Goal: Communication & Community: Answer question/provide support

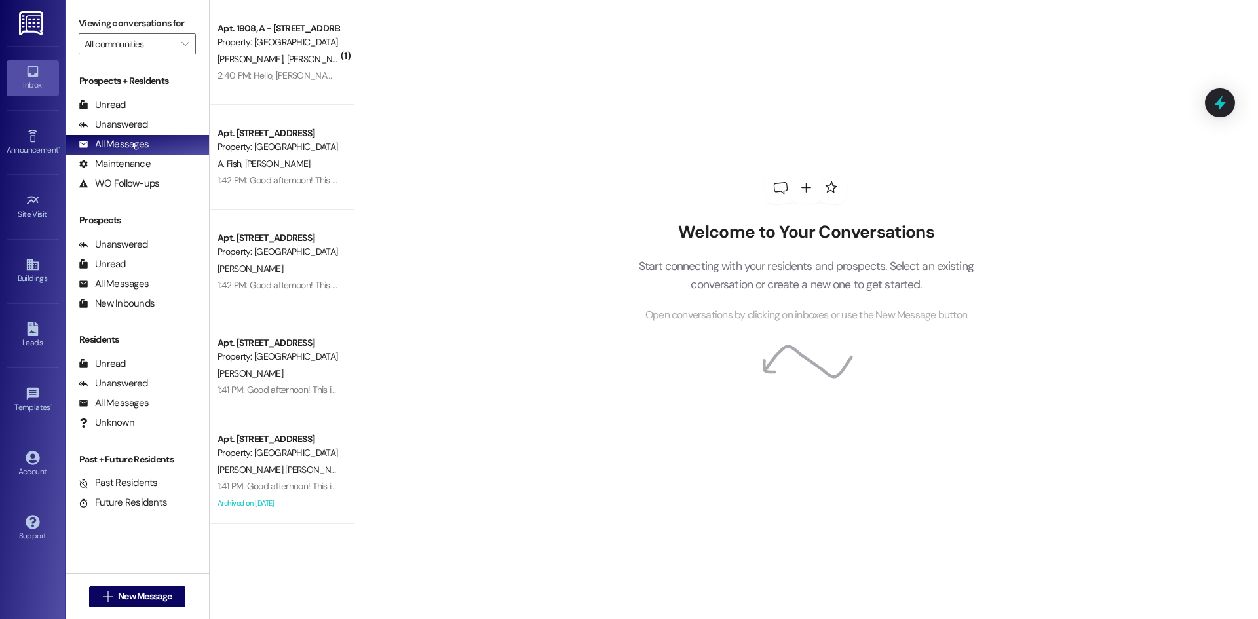
click at [313, 70] on div "2:40 PM: Hello, [PERSON_NAME] and I are planning on getting a puppy on [DATE]. …" at bounding box center [544, 75] width 652 height 12
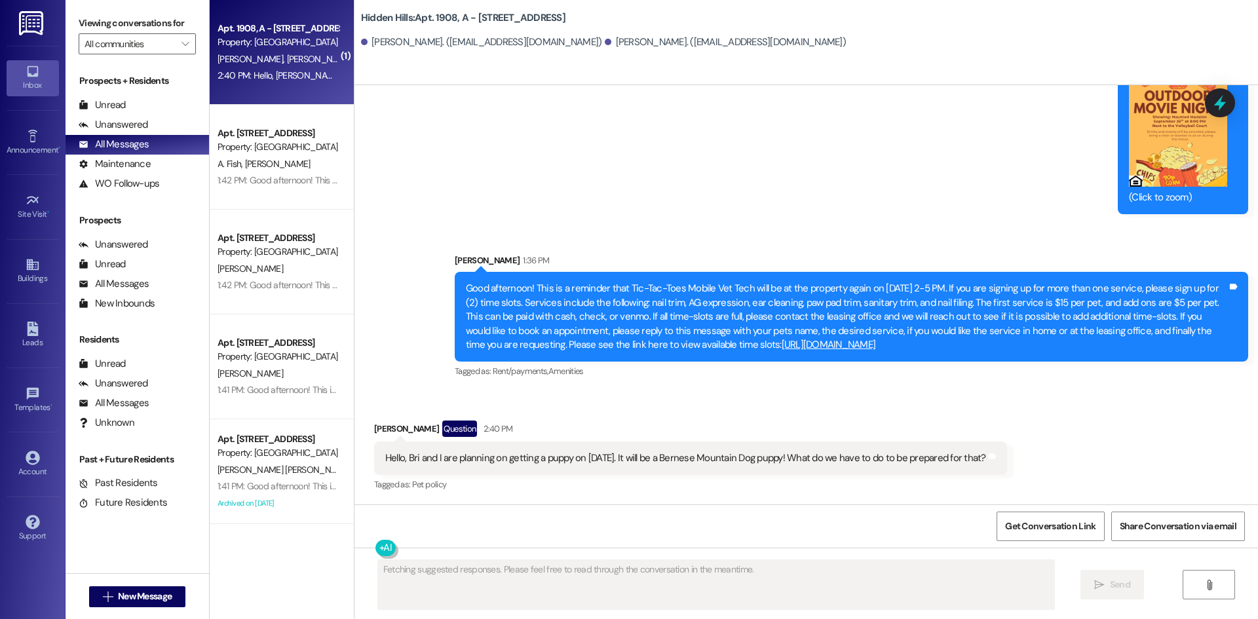
scroll to position [6133, 0]
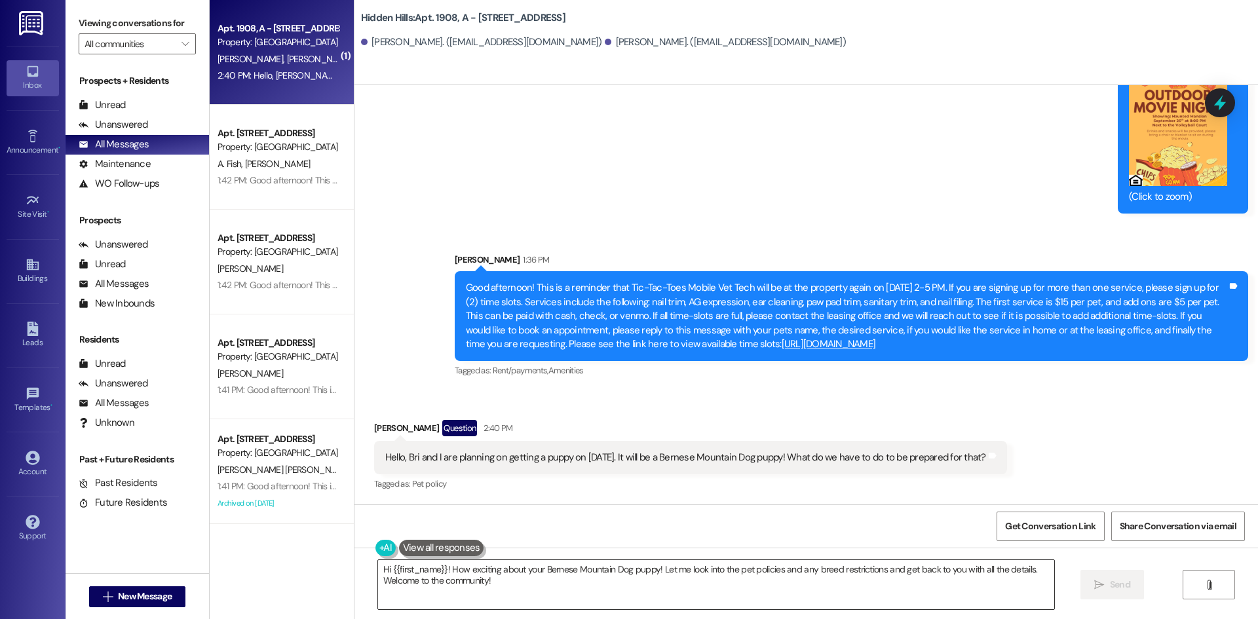
click at [497, 579] on textarea "Hi {{first_name}}! How exciting about your Bernese Mountain Dog puppy! Let me l…" at bounding box center [716, 584] width 676 height 49
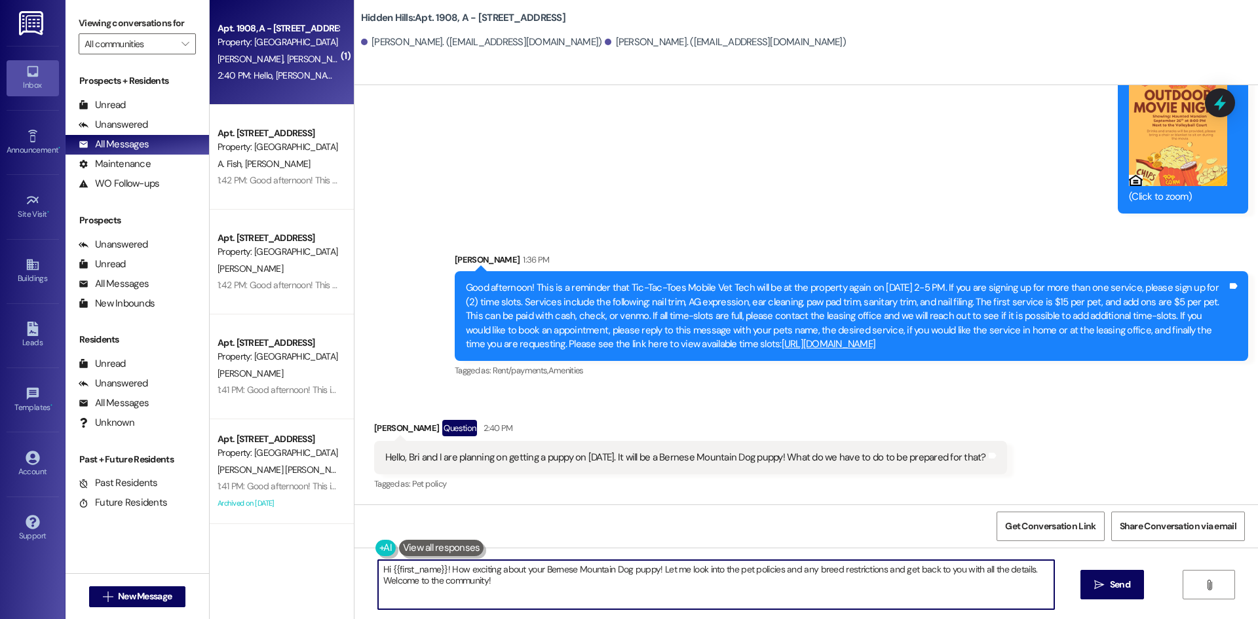
click at [497, 579] on textarea "Hi {{first_name}}! How exciting about your Bernese Mountain Dog puppy! Let me l…" at bounding box center [716, 584] width 676 height 49
type textarea "Hi [PERSON_NAME]! First, you will need to pay the $200 non-refundable pet fee a…"
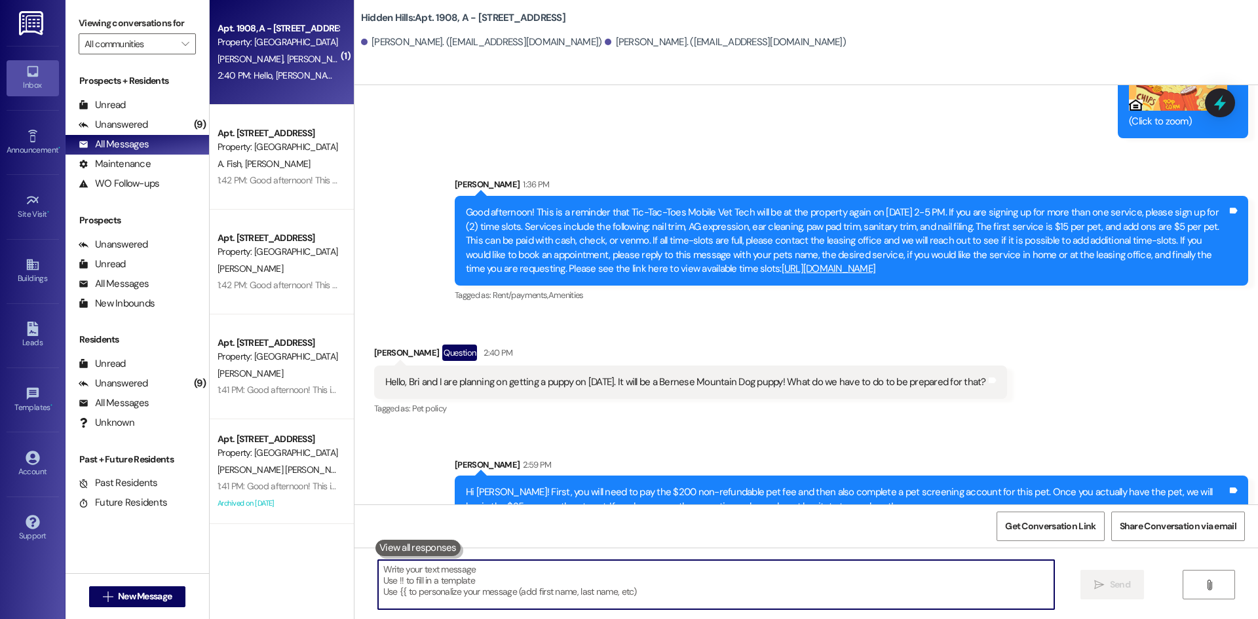
scroll to position [6238, 0]
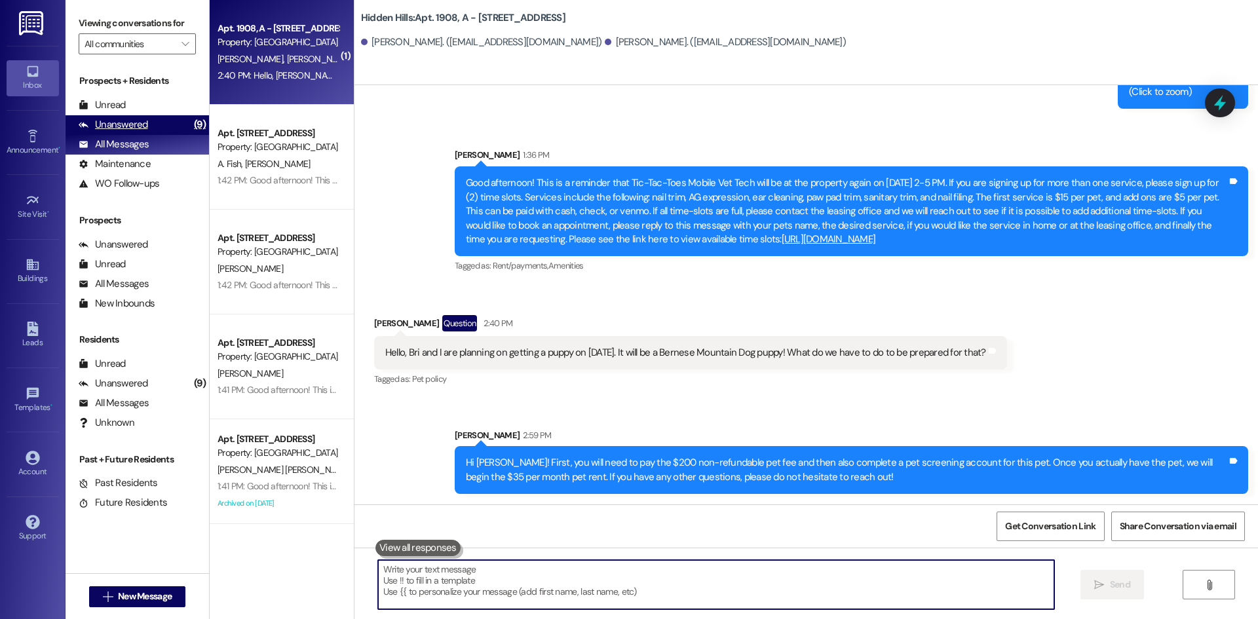
click at [148, 123] on div "Unanswered (9)" at bounding box center [138, 125] width 144 height 20
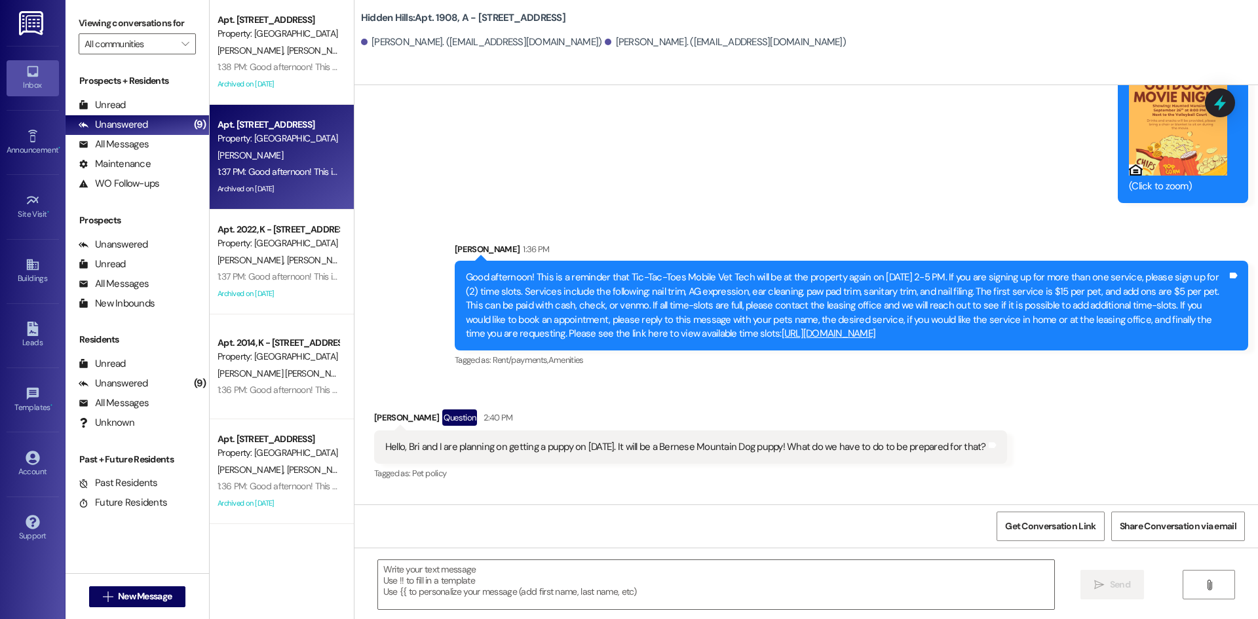
type textarea "Fetching suggested responses. Please feel free to read through the conversation…"
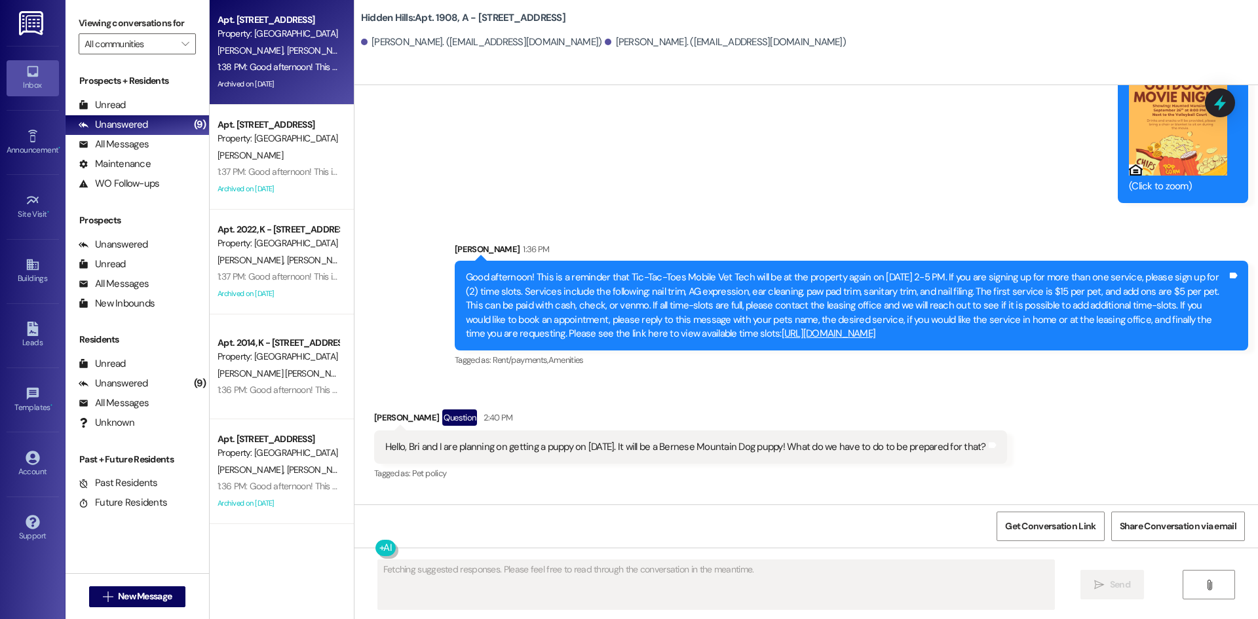
scroll to position [6133, 0]
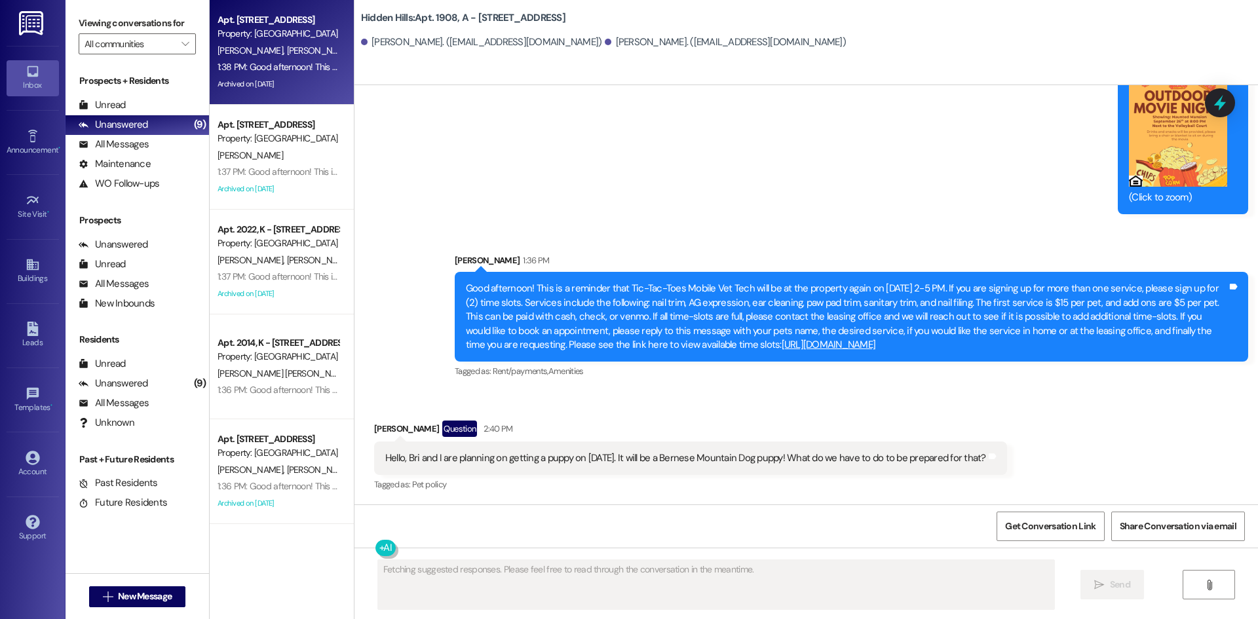
click at [306, 83] on div "Archived on [DATE]" at bounding box center [278, 84] width 124 height 16
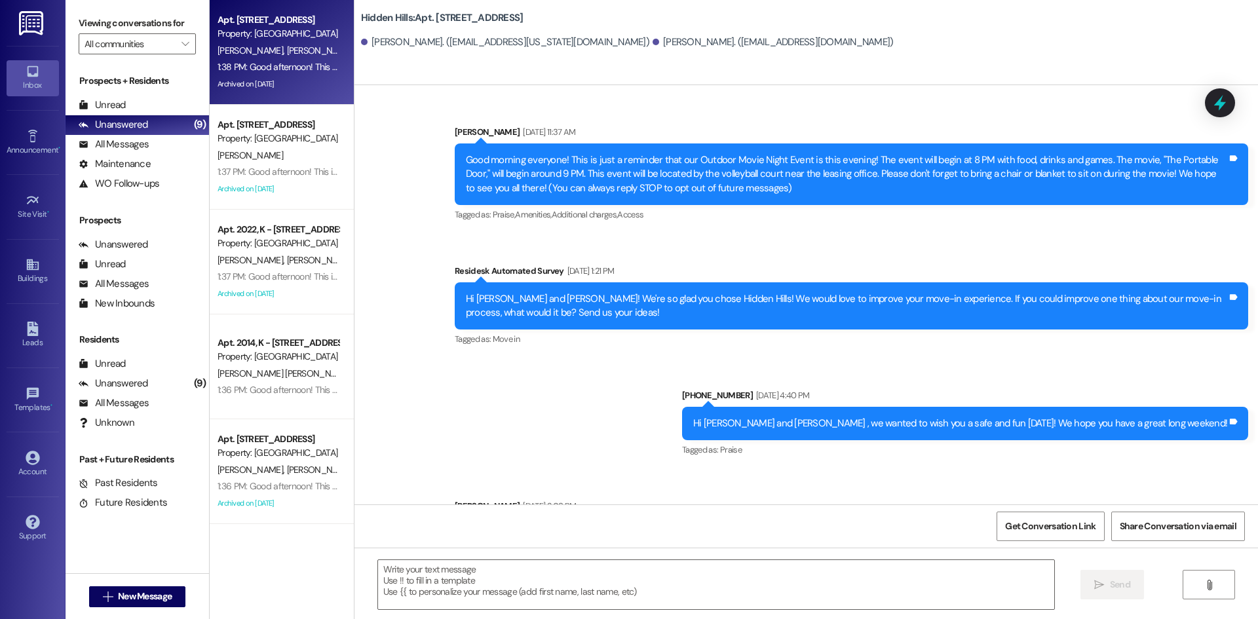
type textarea "Fetching suggested responses. Please feel free to read through the conversation…"
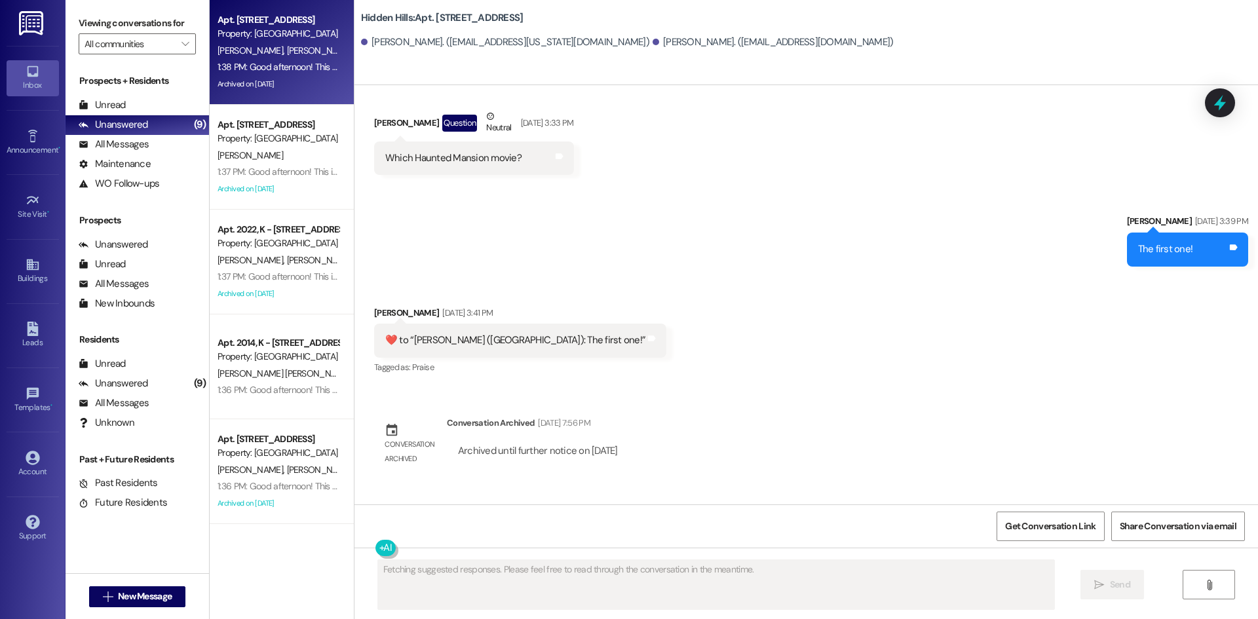
scroll to position [22441, 0]
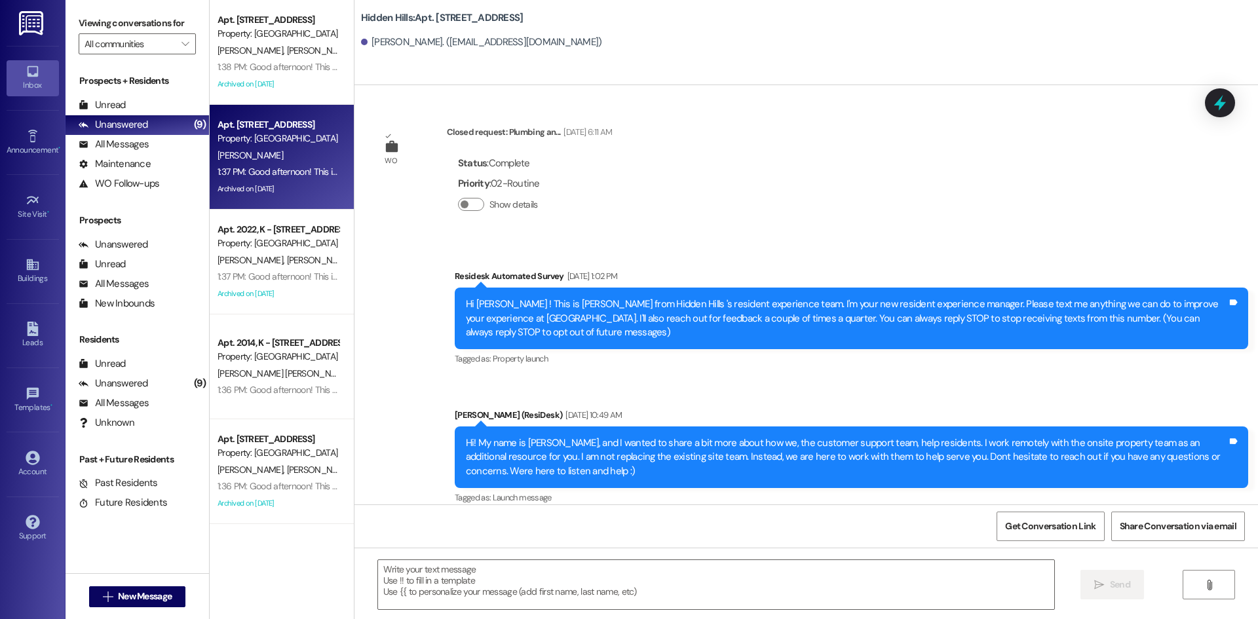
type textarea "Fetching suggested responses. Please feel free to read through the conversation…"
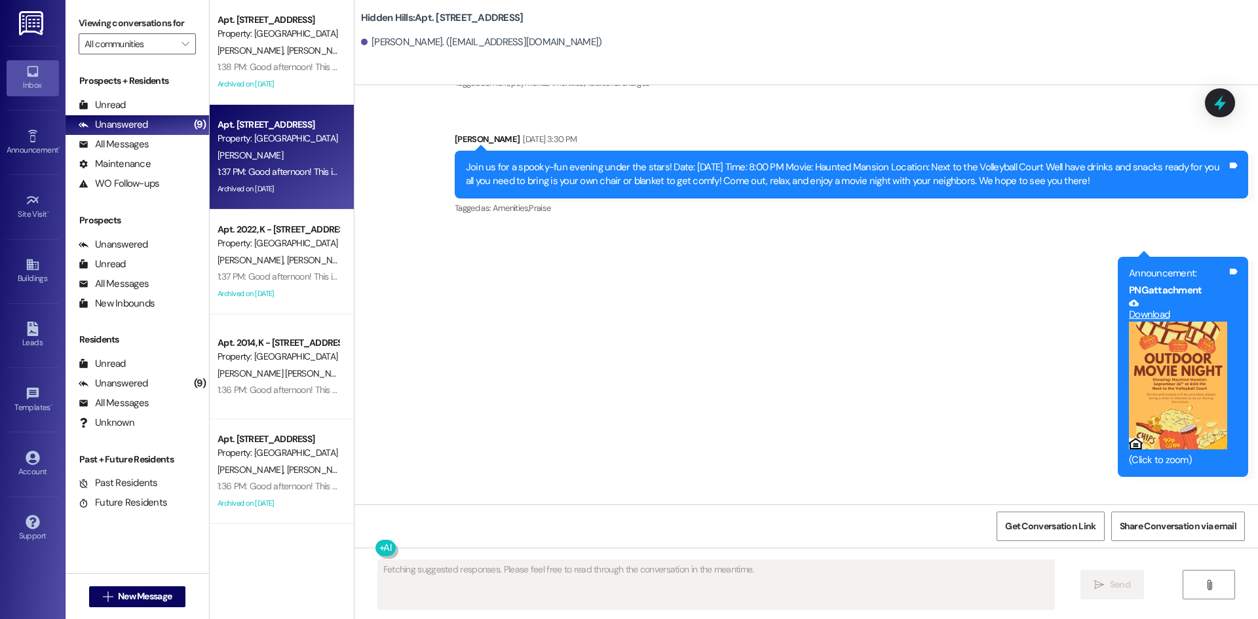
scroll to position [22667, 0]
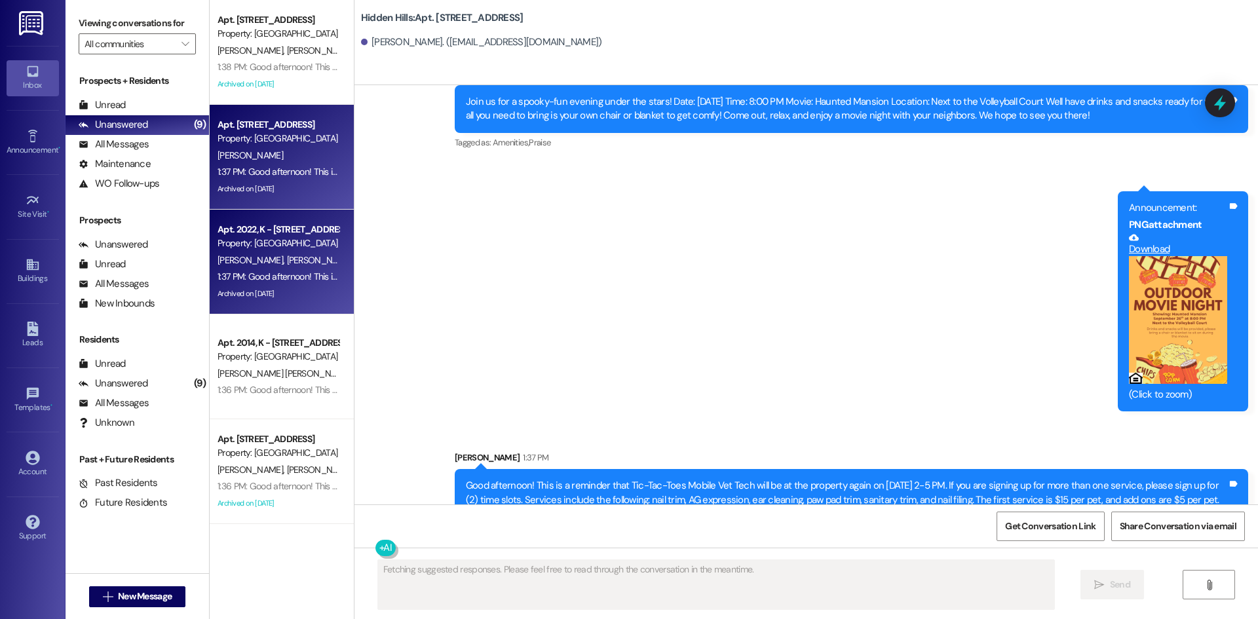
click at [248, 267] on div "[PERSON_NAME] [PERSON_NAME] [PERSON_NAME] [PERSON_NAME]" at bounding box center [278, 260] width 124 height 16
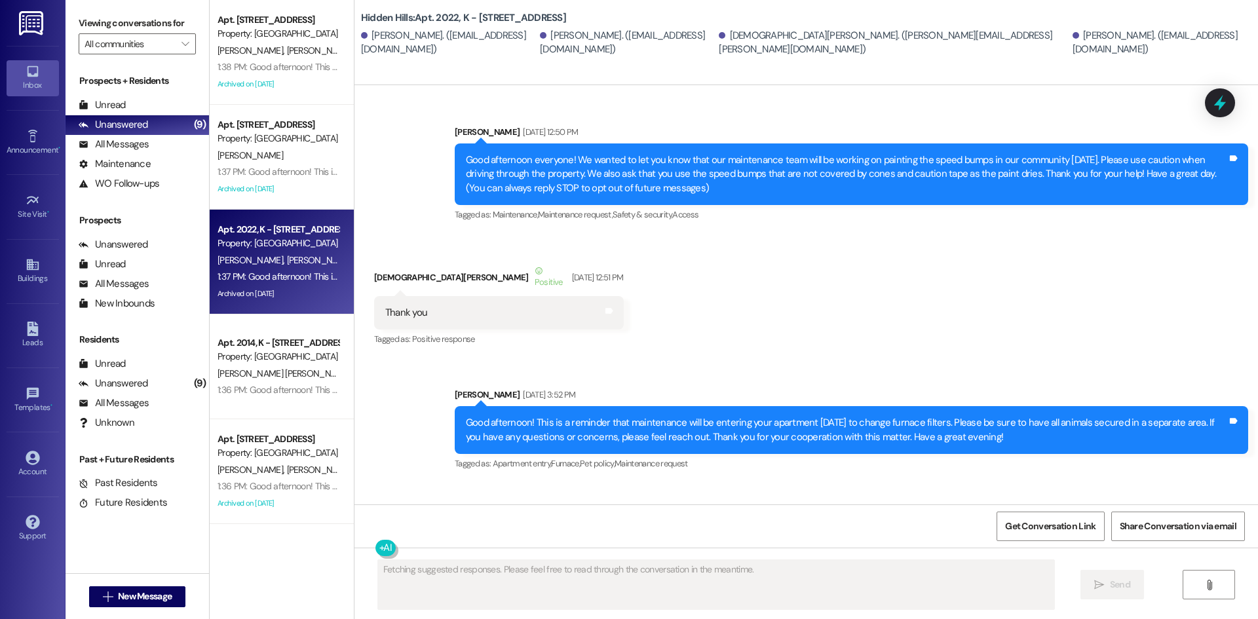
type textarea "Fetching suggested responses. Please feel free to read through the conversation…"
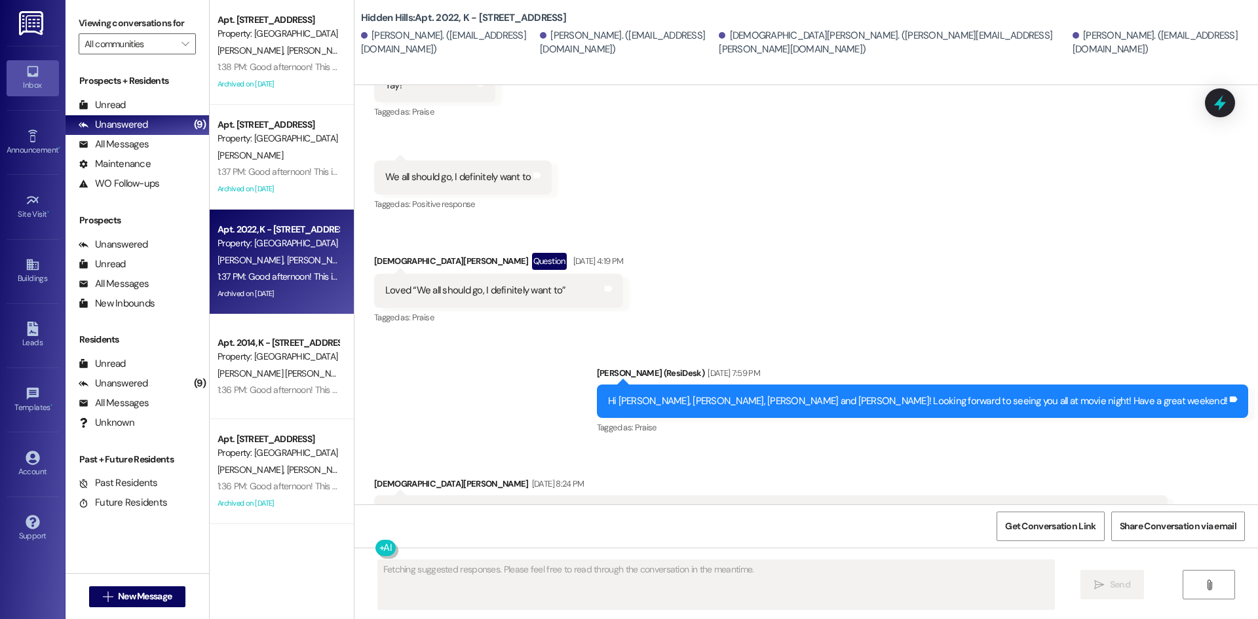
scroll to position [36817, 0]
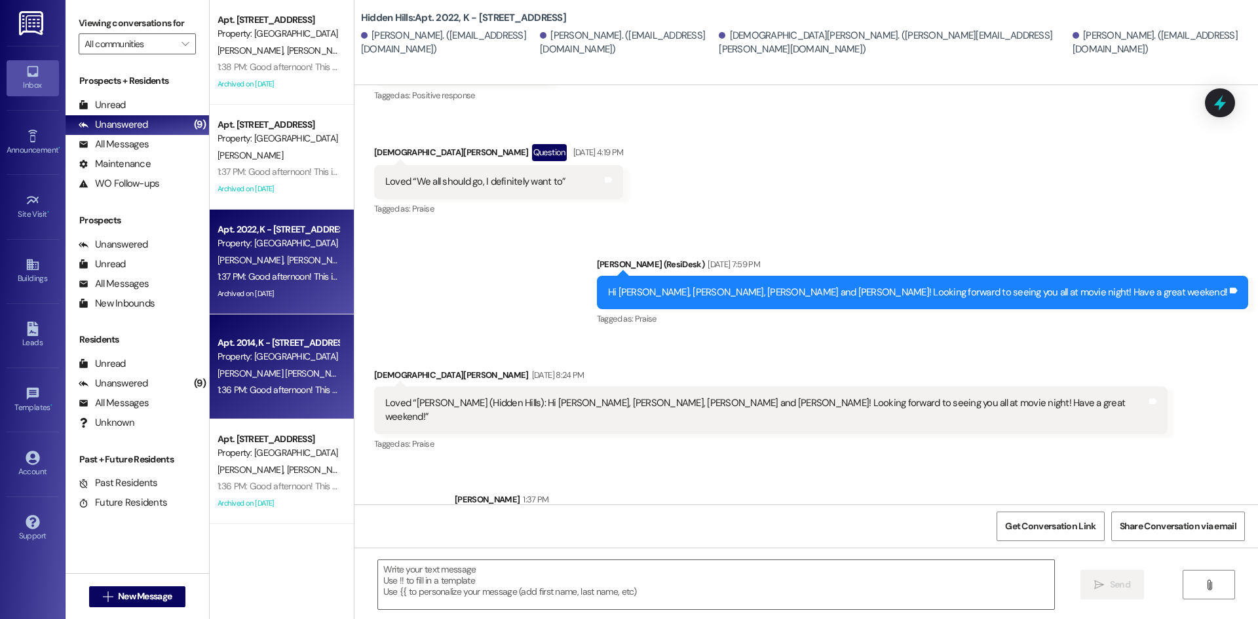
click at [273, 372] on div "[PERSON_NAME] [PERSON_NAME]" at bounding box center [278, 374] width 124 height 16
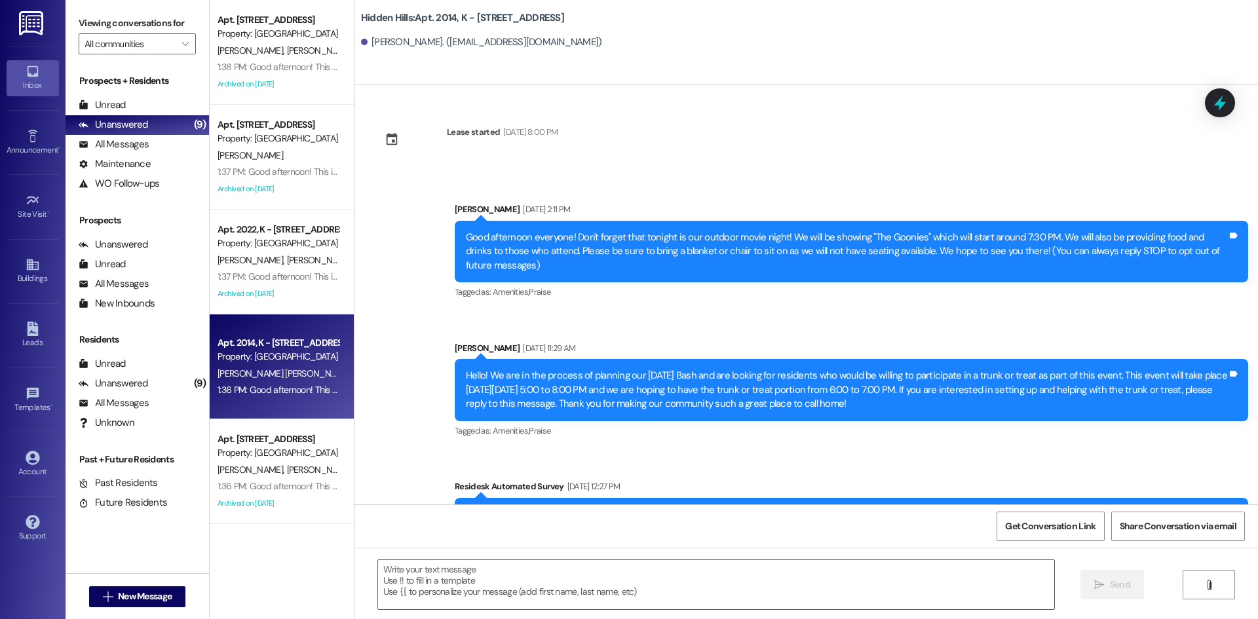
type textarea "Fetching suggested responses. Please feel free to read through the conversation…"
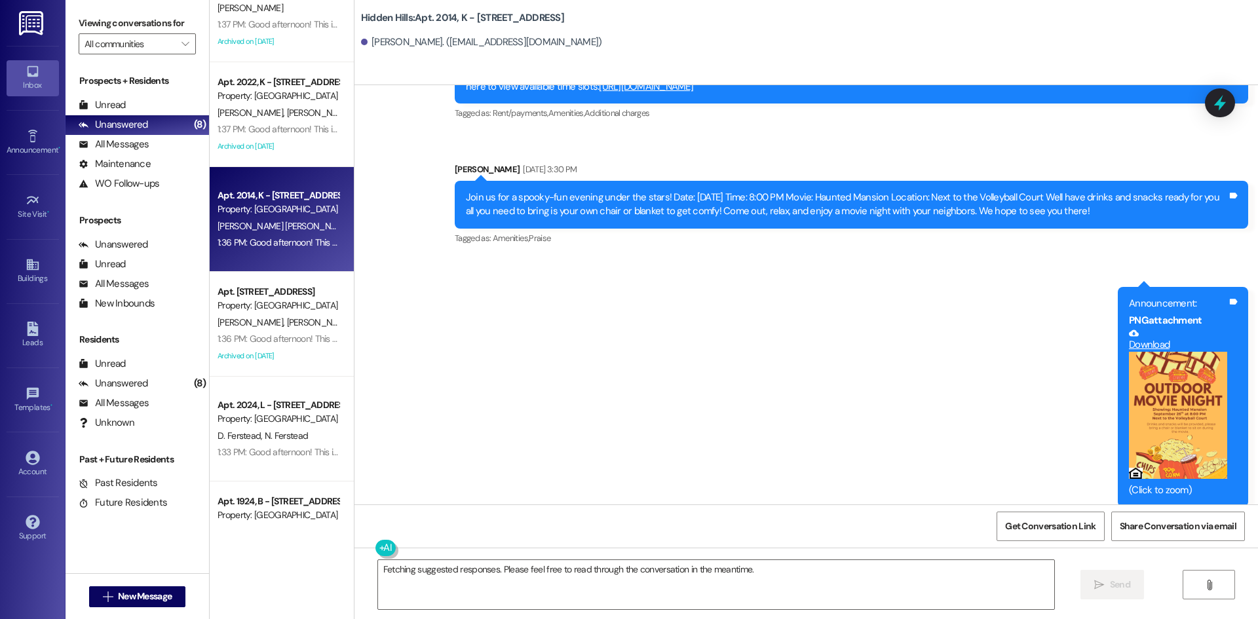
scroll to position [262, 0]
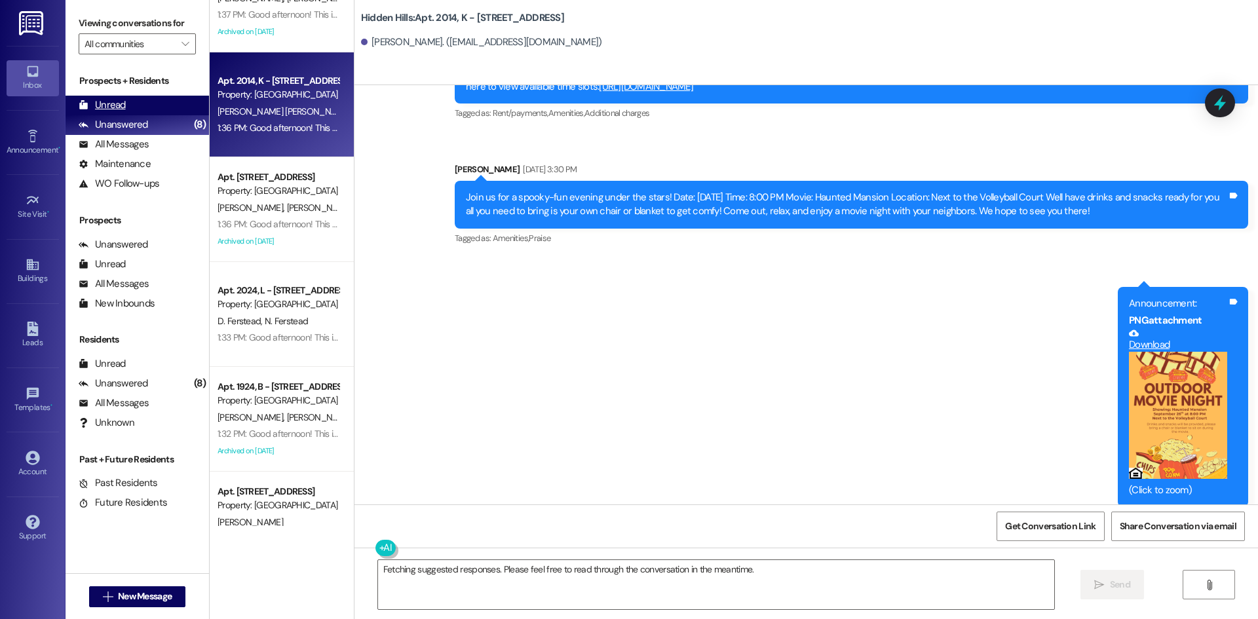
click at [130, 101] on div "Unread (0)" at bounding box center [138, 106] width 144 height 20
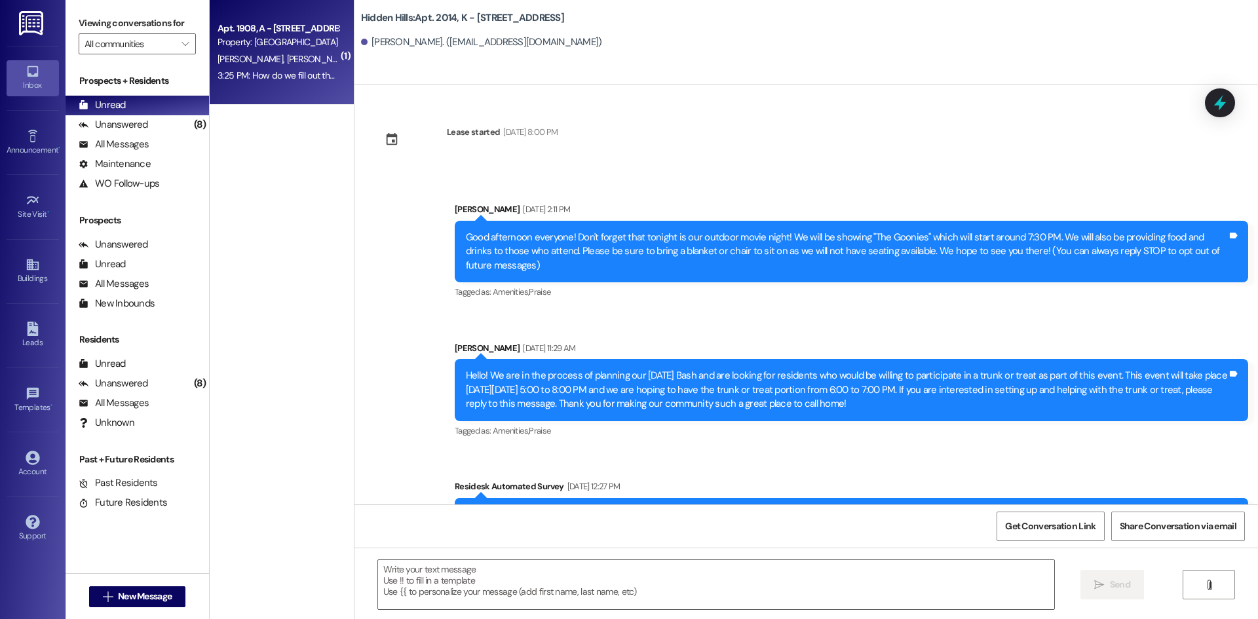
type textarea "Fetching suggested responses. Please feel free to read through the conversation…"
click at [286, 62] on span "[PERSON_NAME]" at bounding box center [319, 59] width 66 height 12
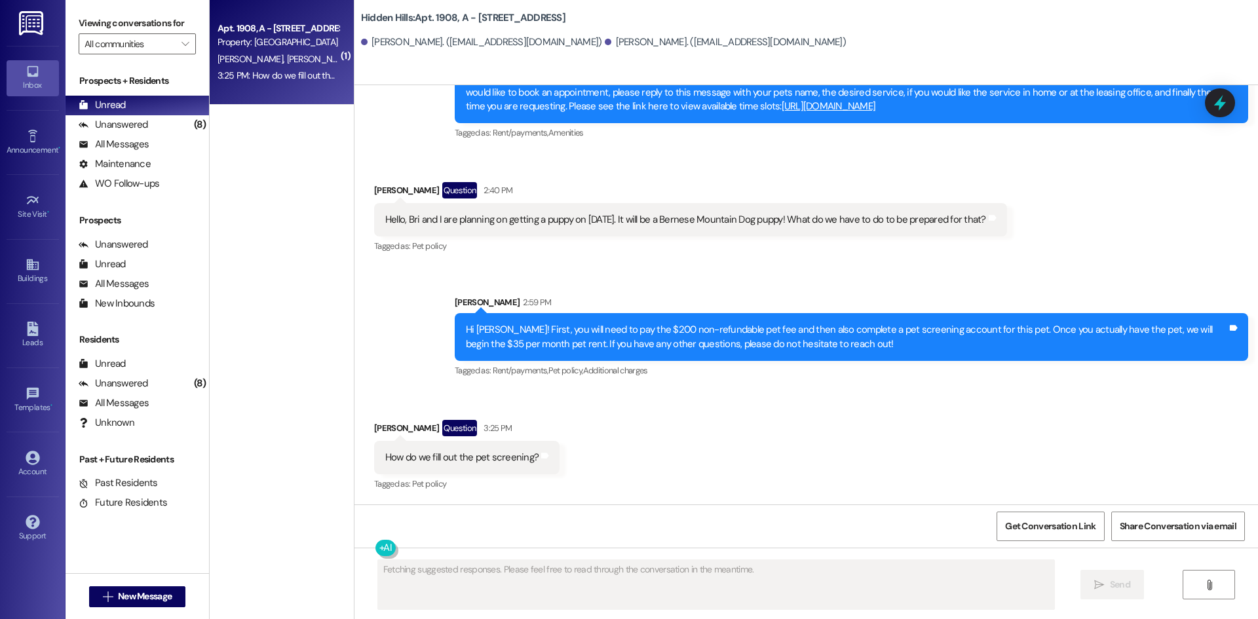
scroll to position [6371, 0]
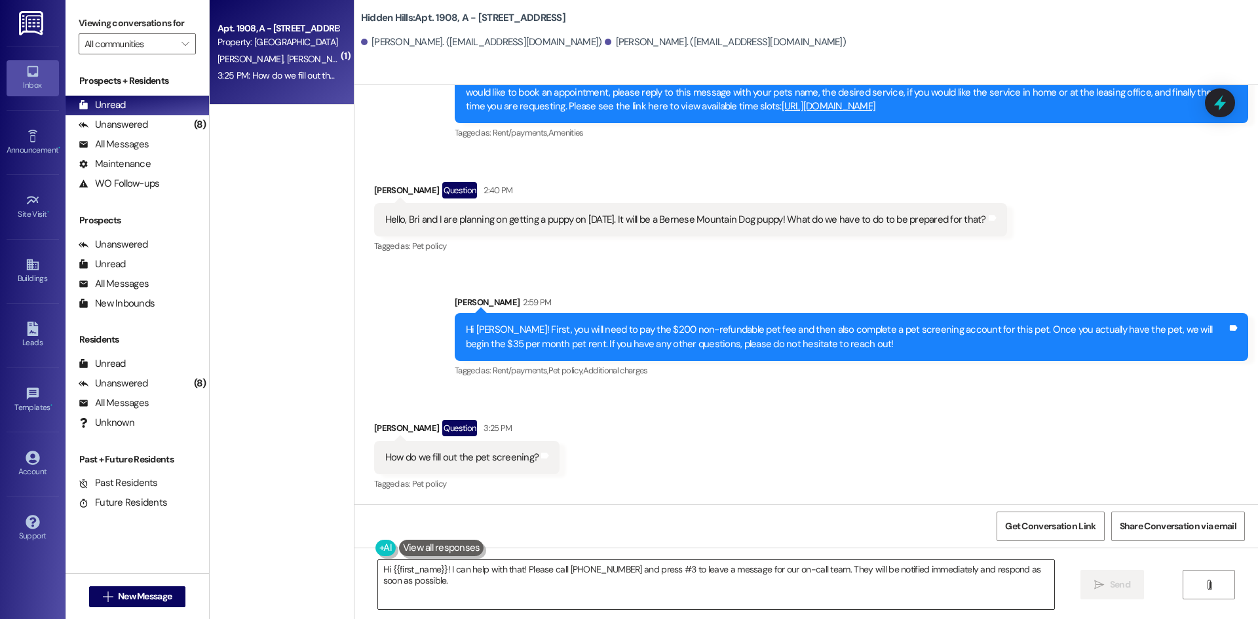
click at [689, 585] on textarea "Hi {{first_name}}! I can help with that! Please call [PHONE_NUMBER] and press #…" at bounding box center [716, 584] width 676 height 49
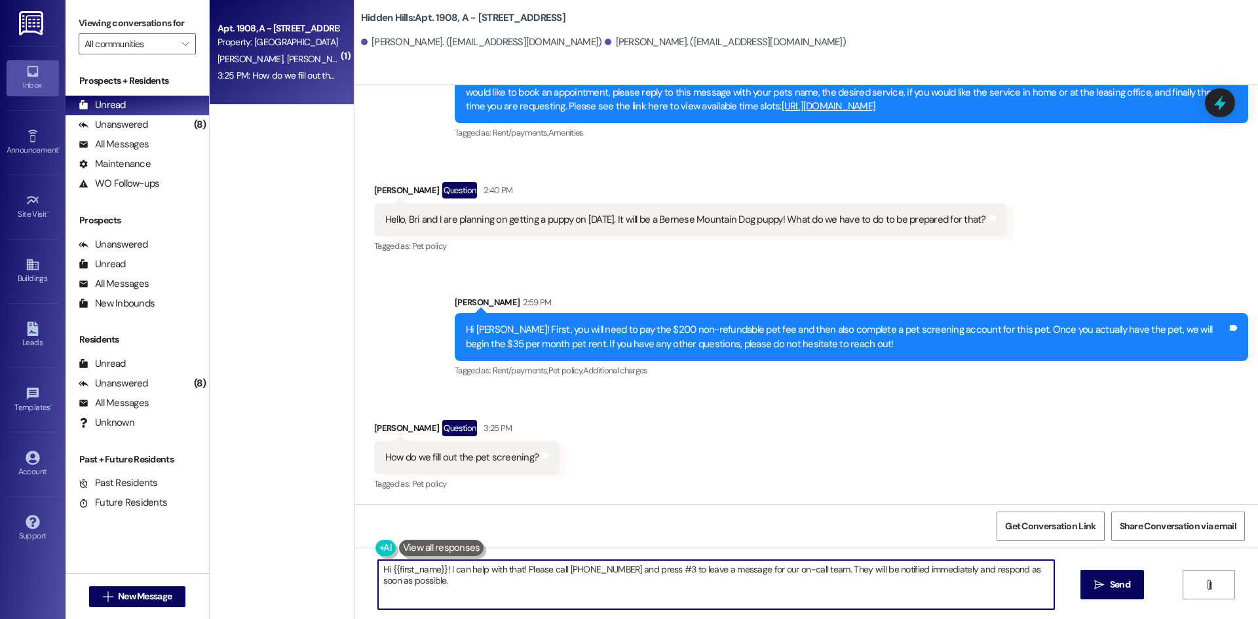
click at [689, 585] on textarea "Hi {{first_name}}! I can help with that! Please call [PHONE_NUMBER] and press #…" at bounding box center [716, 584] width 676 height 49
type textarea "H"
paste textarea "[URL][DOMAIN_NAME]"
type textarea "[PERSON_NAME], here is the link to fill out the pet screening: [URL][DOMAIN_NAM…"
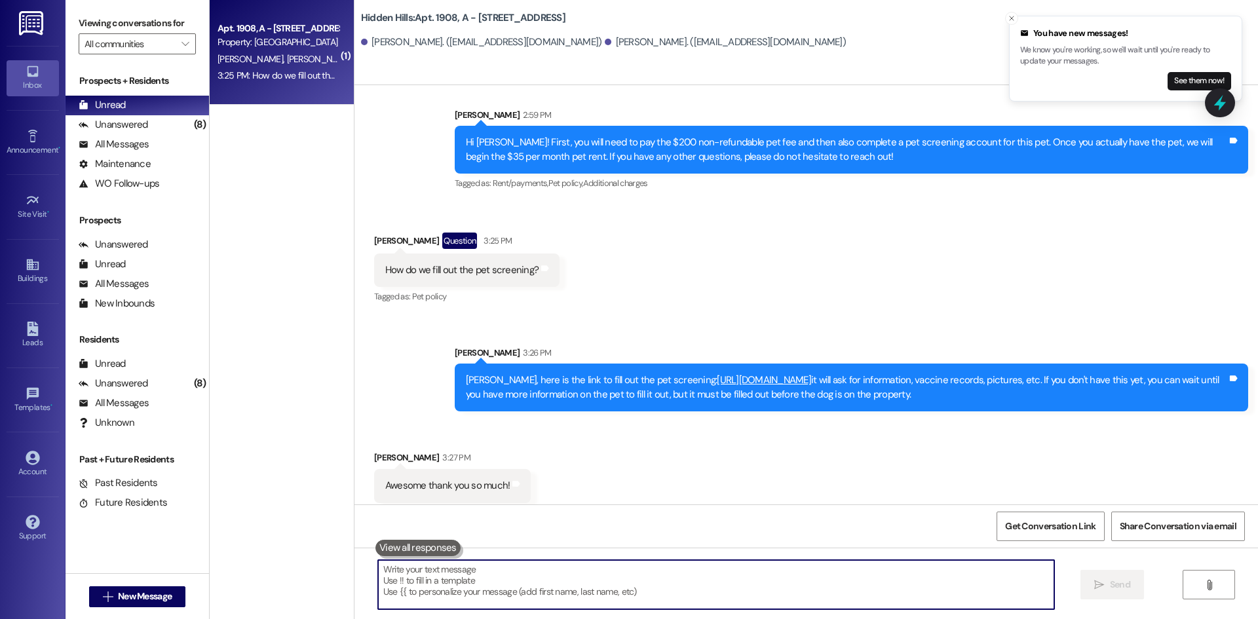
scroll to position [6568, 0]
